Goal: Communication & Community: Answer question/provide support

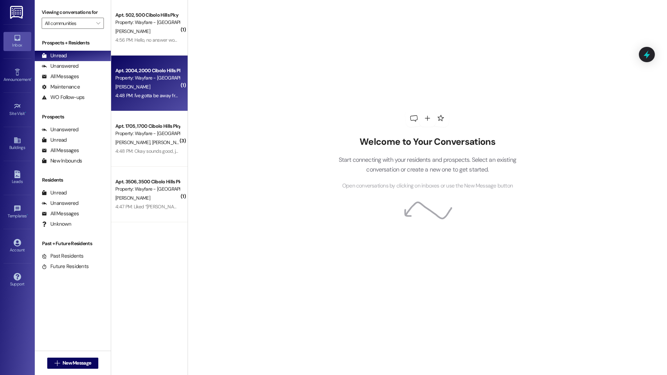
click at [146, 82] on div "Apt. 2004, 2000 Cibolo Hills Pky Property: Wayfare - Cibolo Hills" at bounding box center [148, 74] width 66 height 16
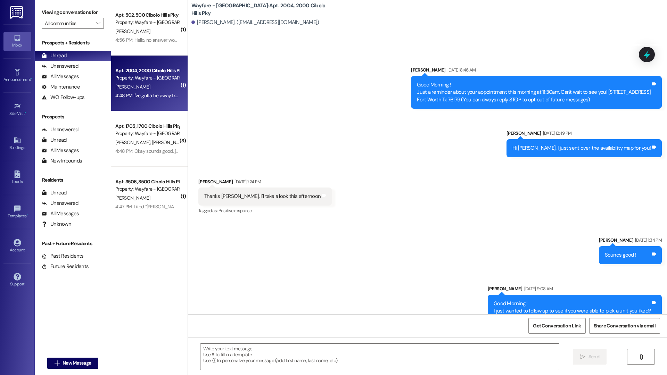
scroll to position [15336, 0]
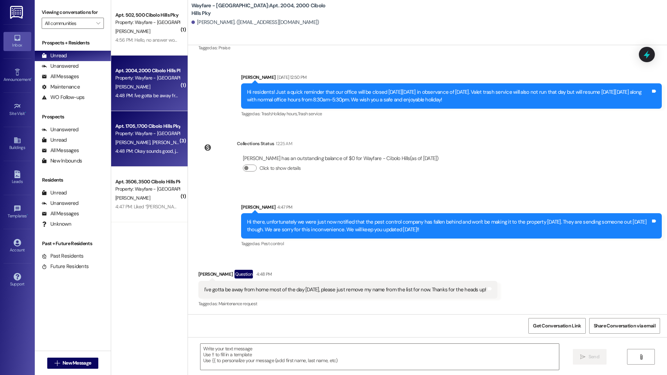
click at [152, 140] on span "M. Lopez" at bounding box center [169, 142] width 35 height 6
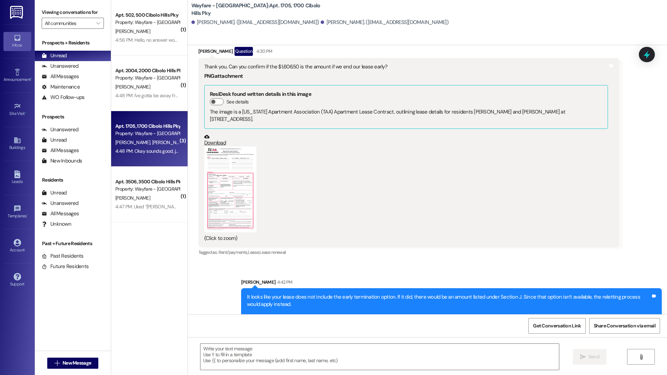
scroll to position [7282, 0]
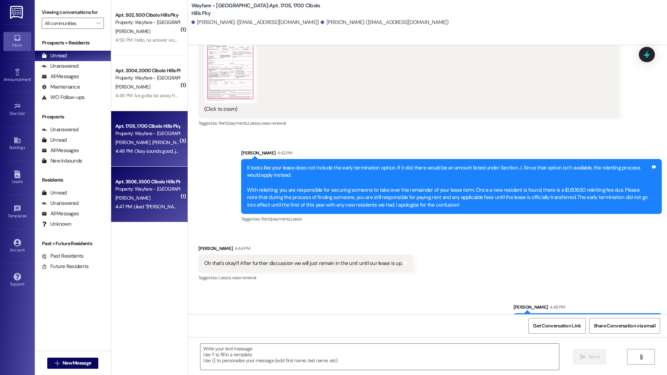
click at [137, 182] on div "Apt. 3506, 3500 Cibolo Hills Pky" at bounding box center [147, 181] width 64 height 7
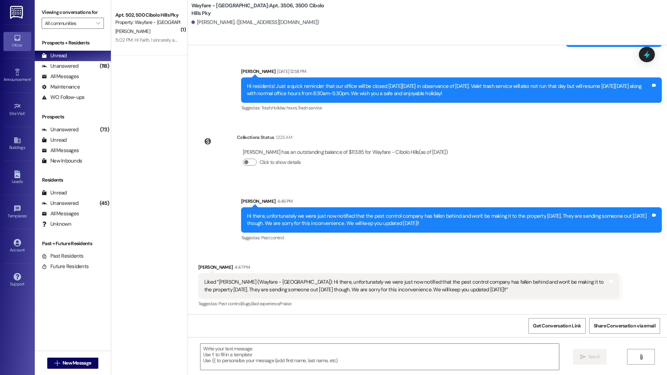
scroll to position [1203, 0]
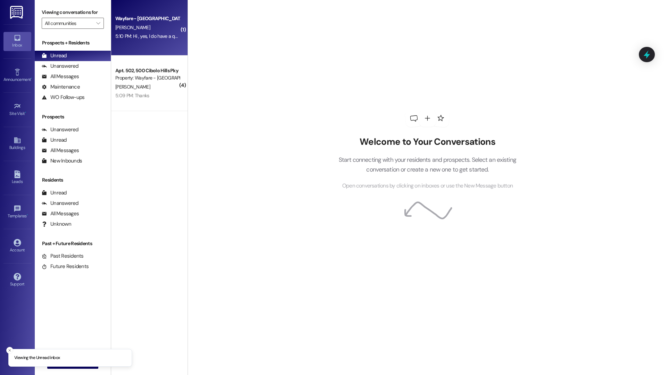
click at [155, 43] on div "Wayfare - Cibolo Hills Prospect A. Padilla 5:10 PM: Hi , yes, I do have a quest…" at bounding box center [149, 28] width 76 height 56
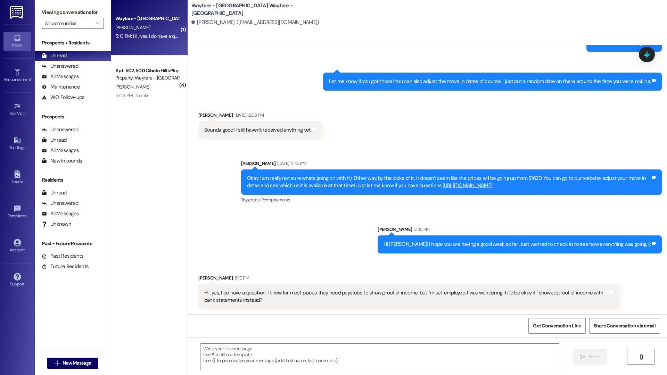
scroll to position [162, 0]
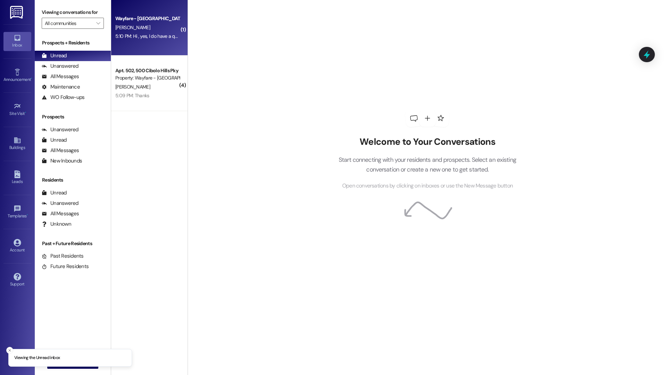
click at [151, 36] on div "5:10 PM: Hi , yes, I do have a question. I know for most places they need payst…" at bounding box center [335, 36] width 440 height 6
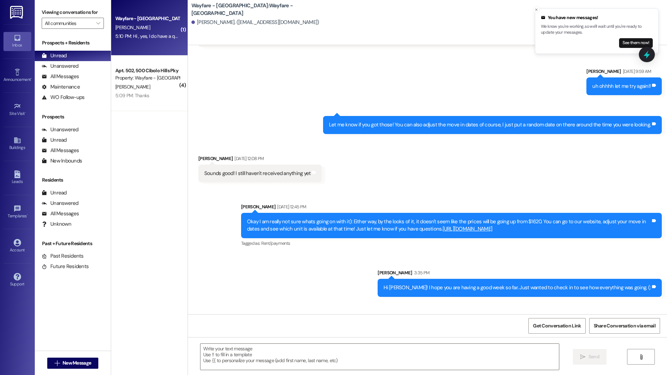
scroll to position [161, 0]
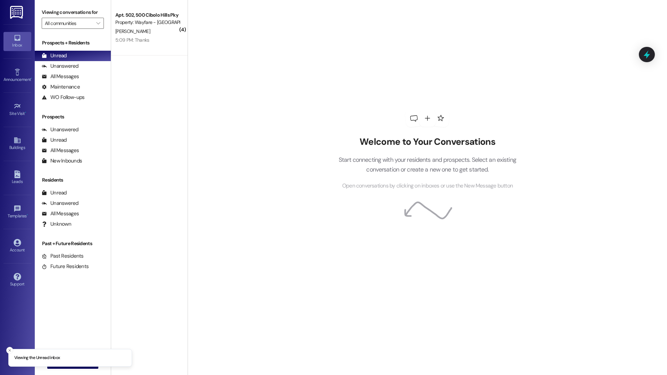
click at [9, 350] on line "Close toast" at bounding box center [10, 351] width 2 height 2
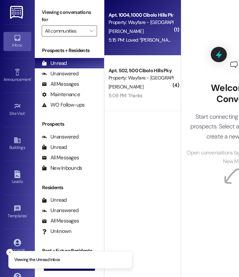
click at [109, 2] on div "Apt. 1004, [GEOGRAPHIC_DATA] Pky Property: Wayfare - [GEOGRAPHIC_DATA][PERSON_N…" at bounding box center [142, 28] width 76 height 56
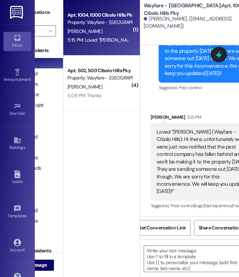
scroll to position [0, 72]
